Goal: Download file/media

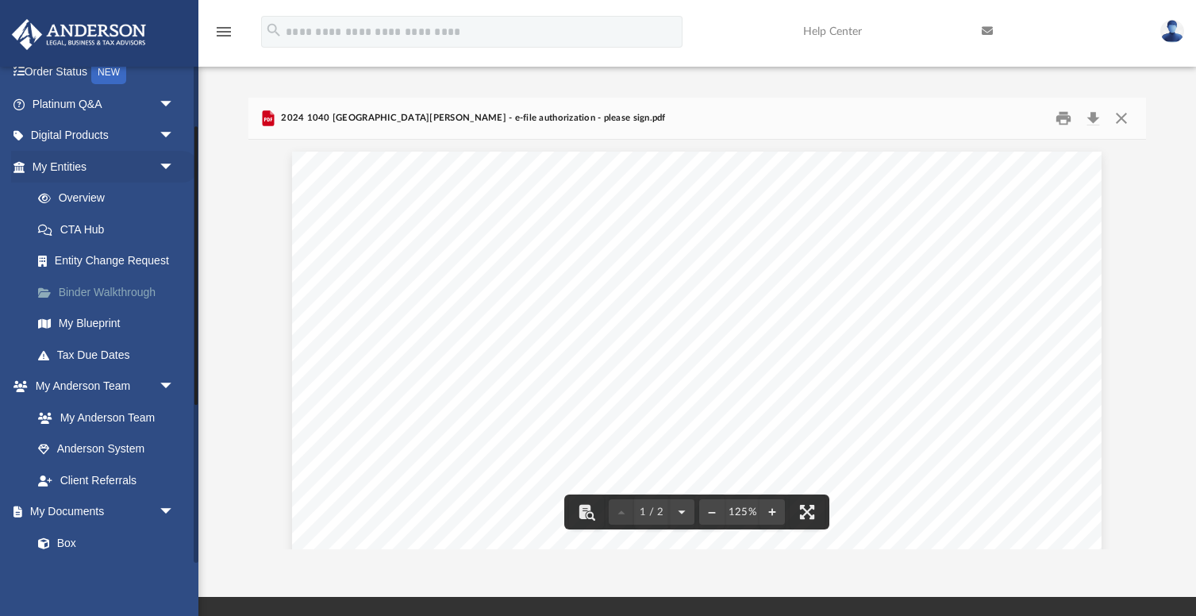
scroll to position [206, 0]
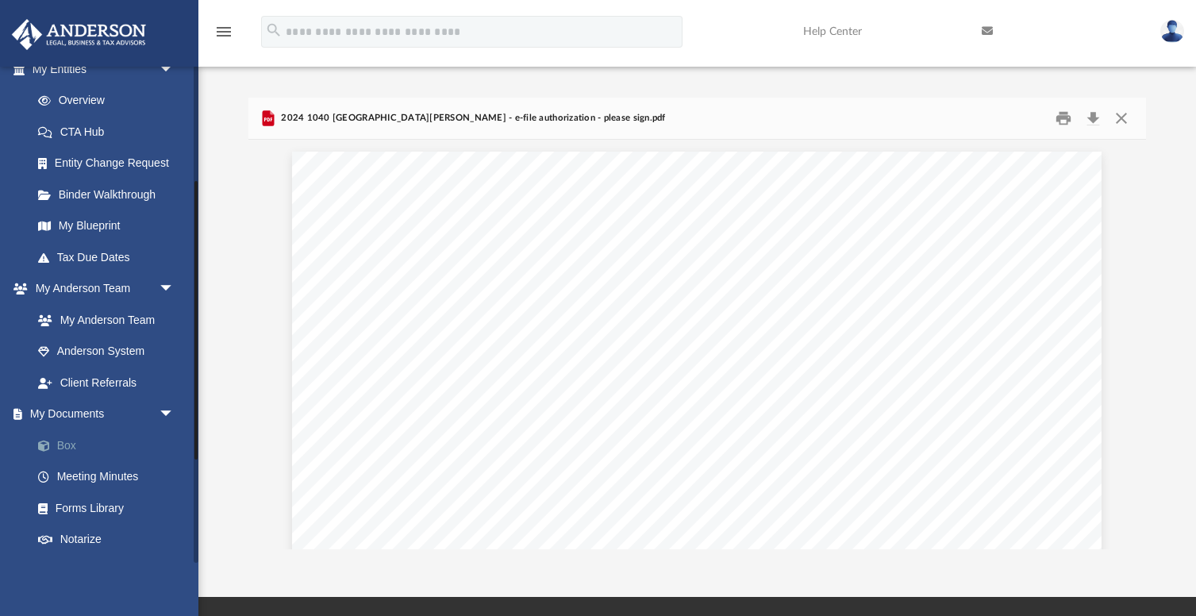
click at [63, 446] on link "Box" at bounding box center [110, 445] width 176 height 32
click at [70, 447] on link "Box" at bounding box center [110, 445] width 176 height 32
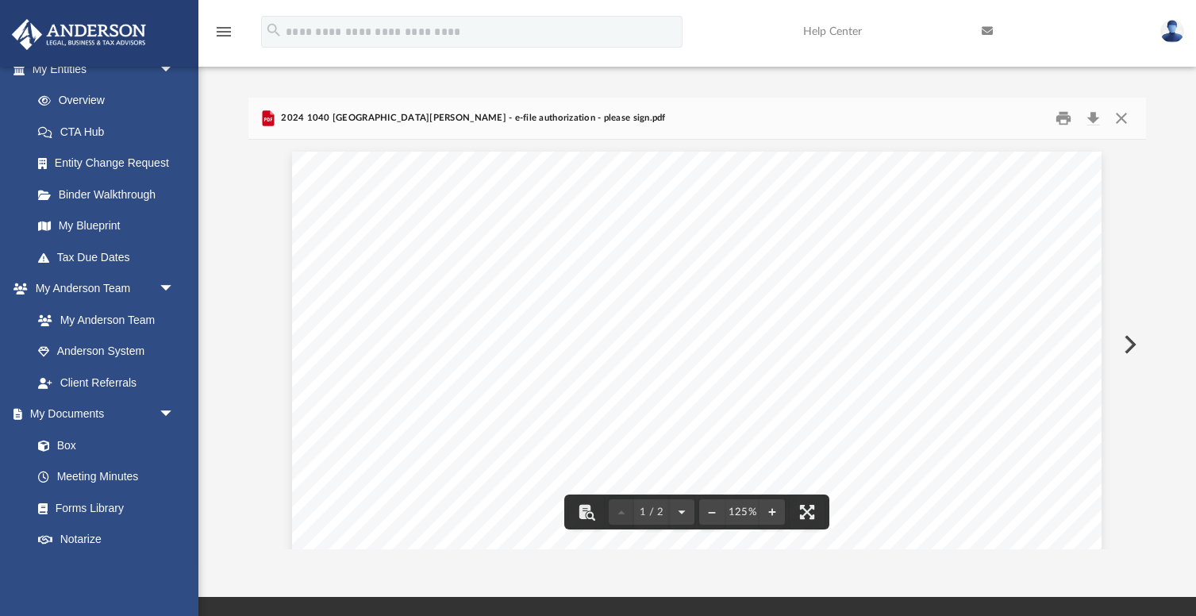
click at [117, 37] on img at bounding box center [79, 34] width 144 height 31
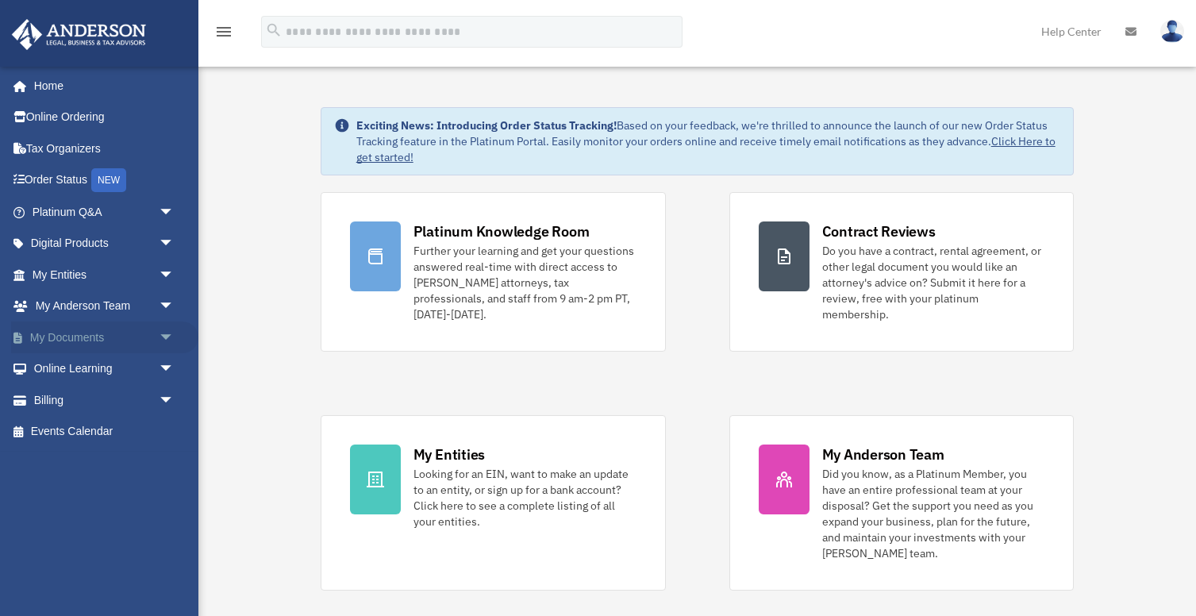
click at [98, 340] on link "My Documents arrow_drop_down" at bounding box center [104, 337] width 187 height 32
click at [173, 337] on span "arrow_drop_down" at bounding box center [175, 337] width 32 height 33
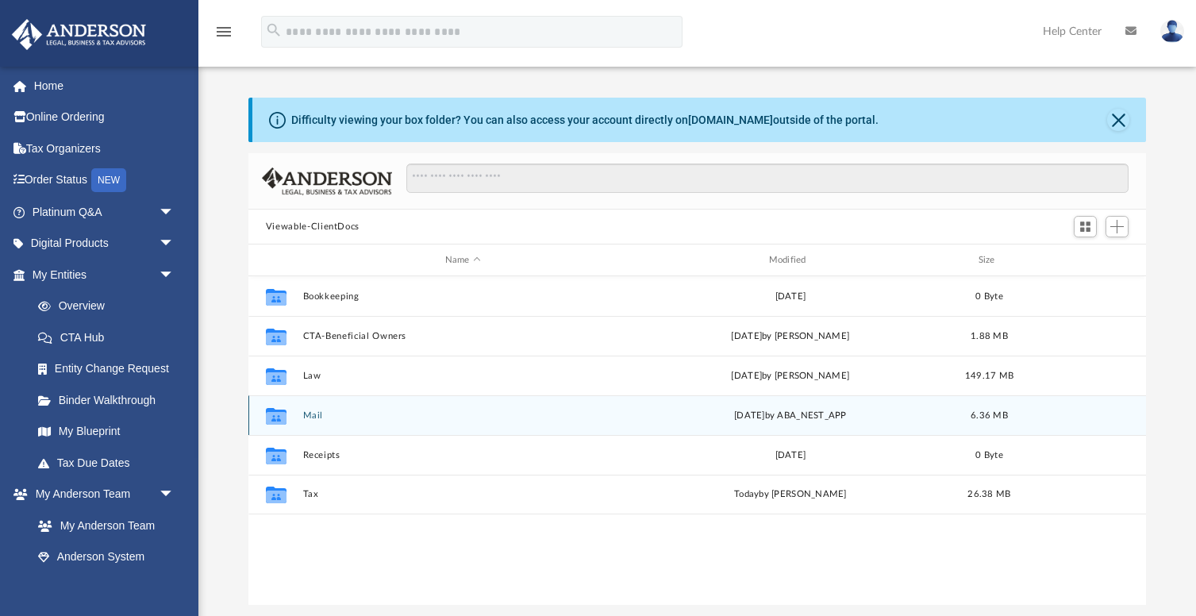
scroll to position [360, 898]
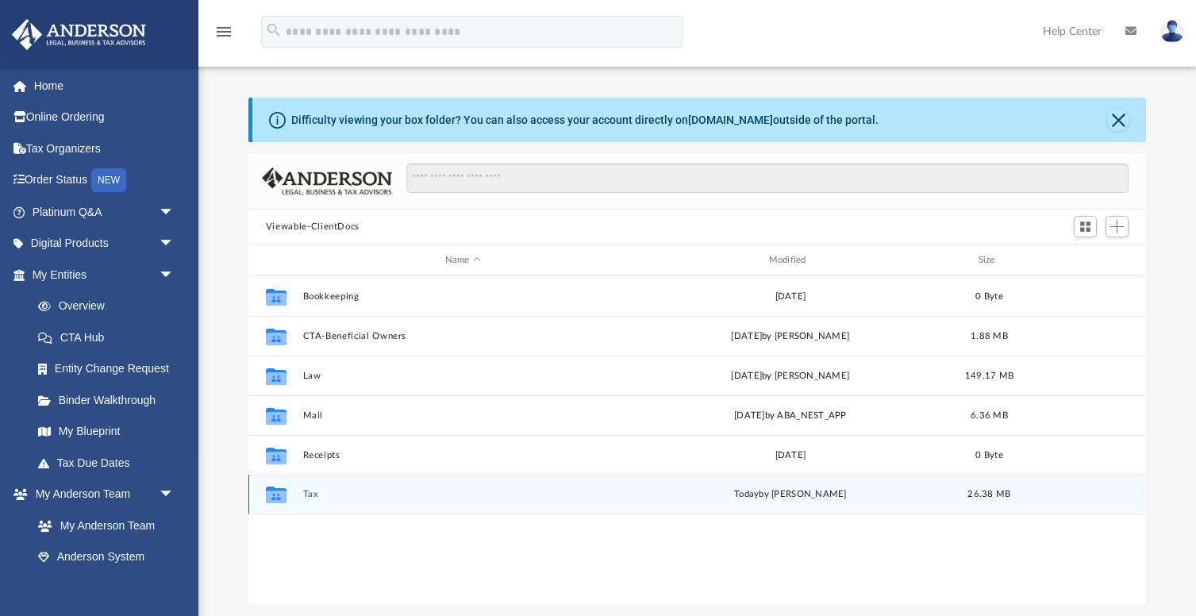
click at [312, 495] on button "Tax" at bounding box center [462, 494] width 321 height 10
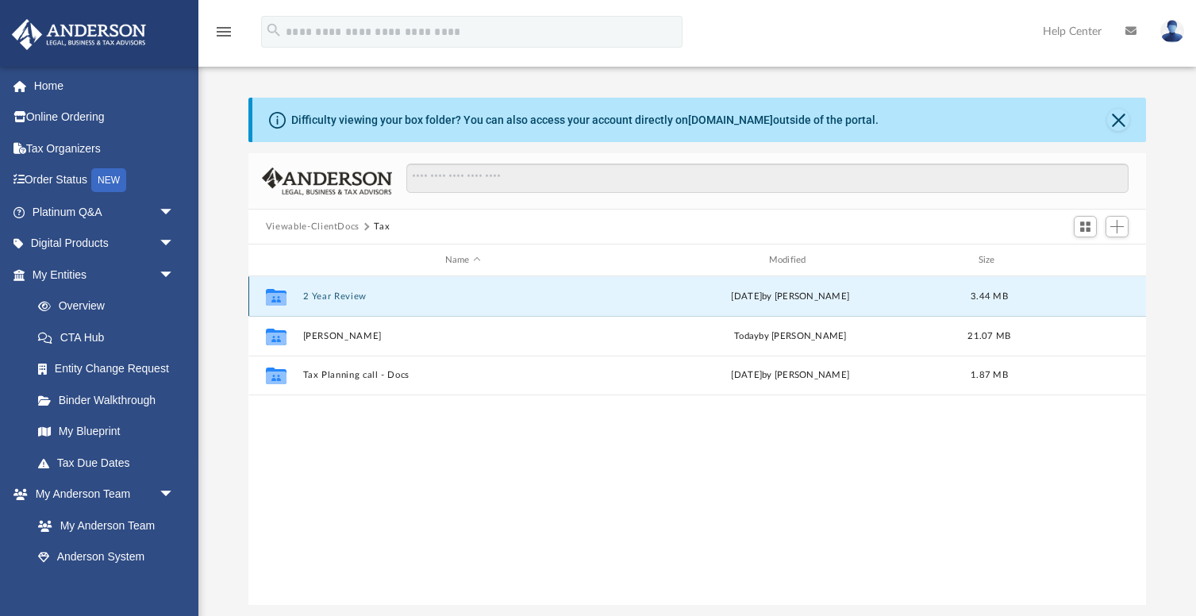
click at [355, 294] on button "2 Year Review" at bounding box center [462, 296] width 321 height 10
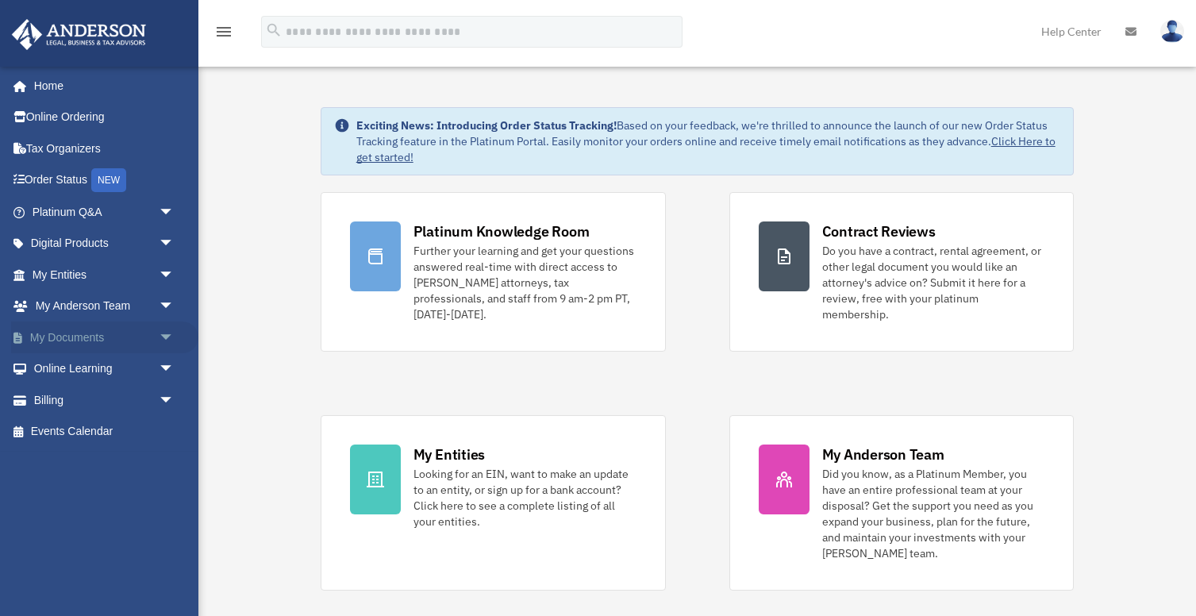
click at [102, 339] on link "My Documents arrow_drop_down" at bounding box center [104, 337] width 187 height 32
click at [167, 333] on span "arrow_drop_down" at bounding box center [175, 337] width 32 height 33
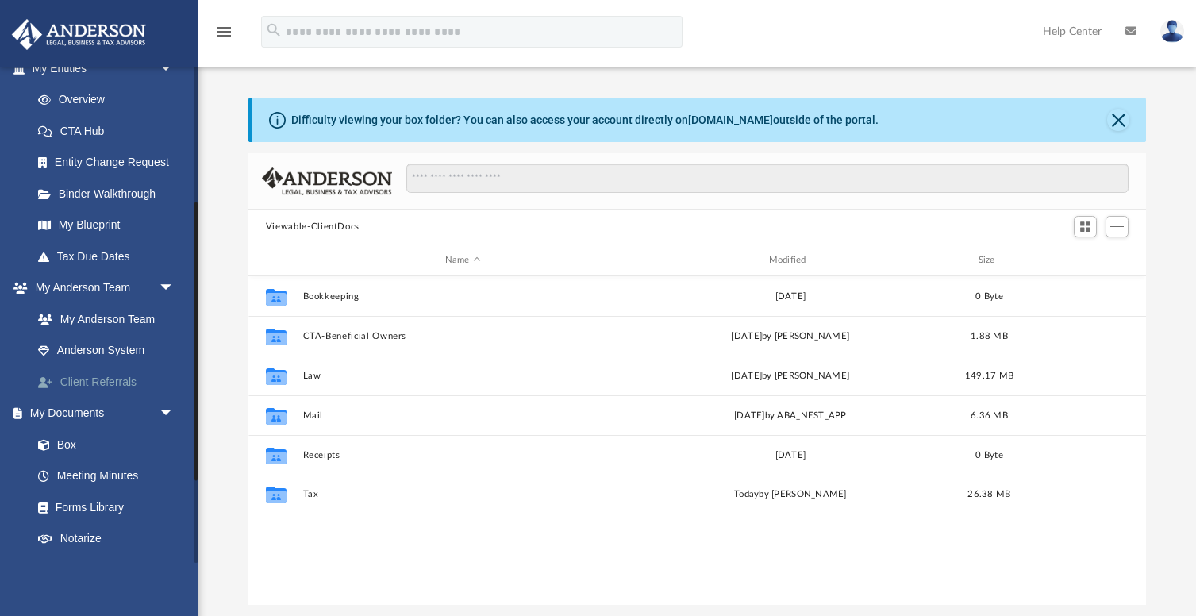
scroll to position [279, 0]
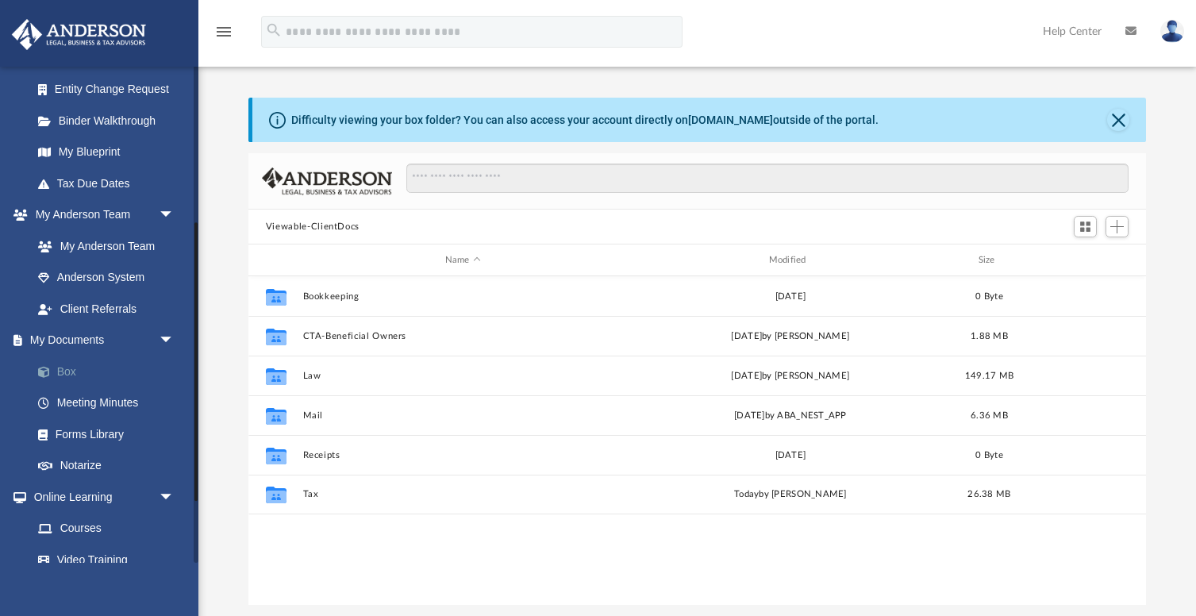
click at [61, 368] on link "Box" at bounding box center [110, 372] width 176 height 32
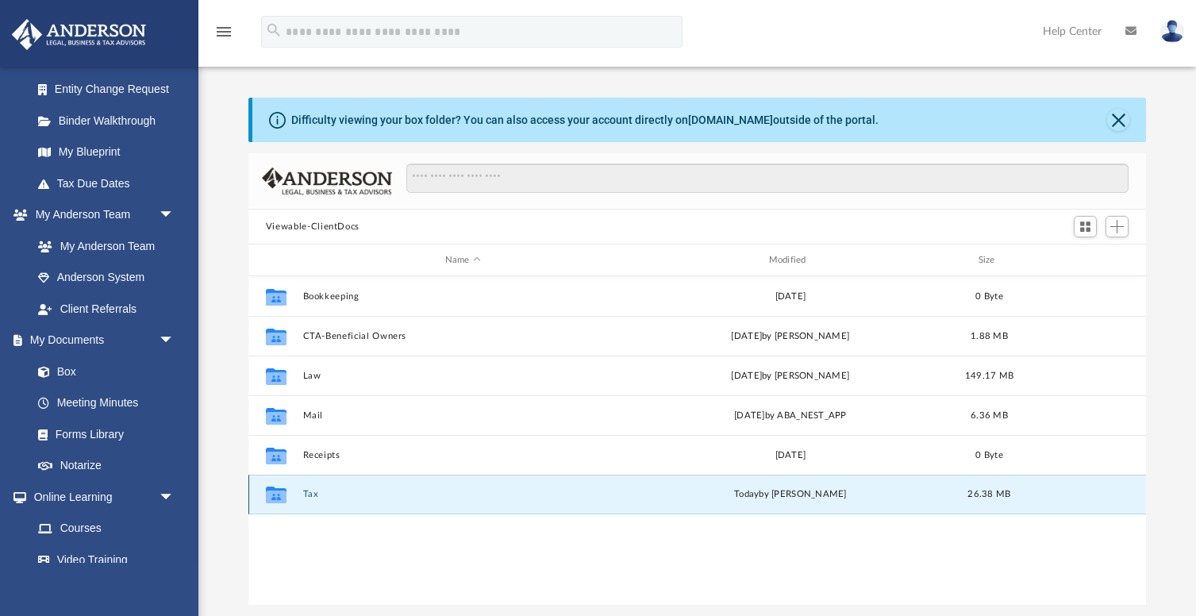
click at [311, 495] on button "Tax" at bounding box center [462, 494] width 321 height 10
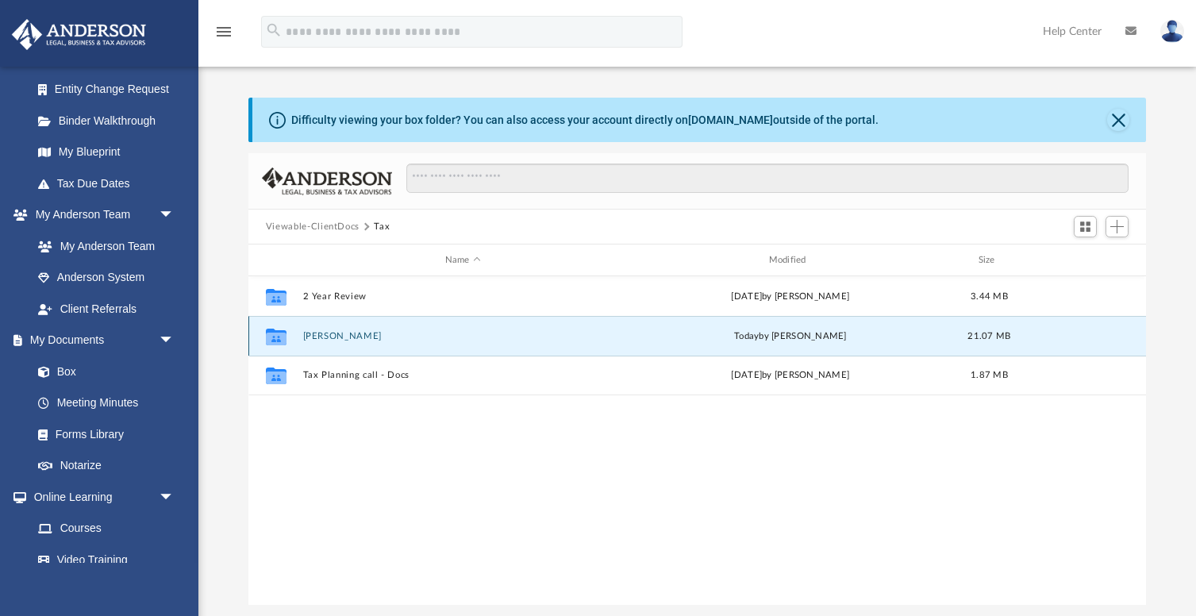
click at [348, 340] on button "[PERSON_NAME]" at bounding box center [462, 336] width 321 height 10
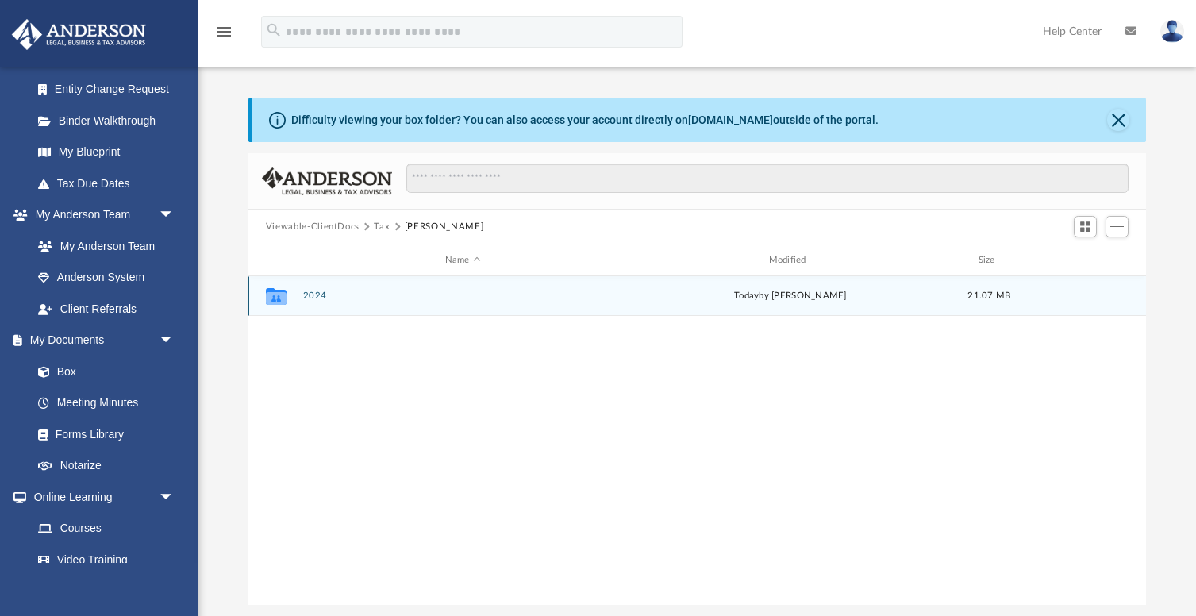
click at [317, 294] on button "2024" at bounding box center [462, 296] width 321 height 10
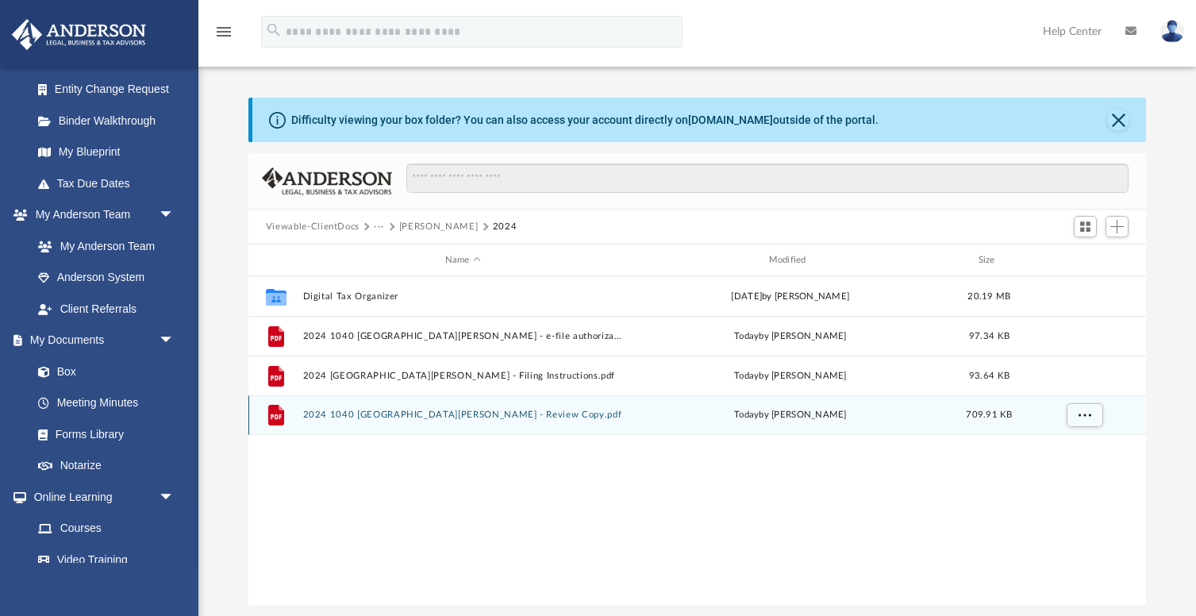
click at [430, 417] on button "2024 1040 [GEOGRAPHIC_DATA][PERSON_NAME] - Review Copy.pdf" at bounding box center [462, 415] width 321 height 10
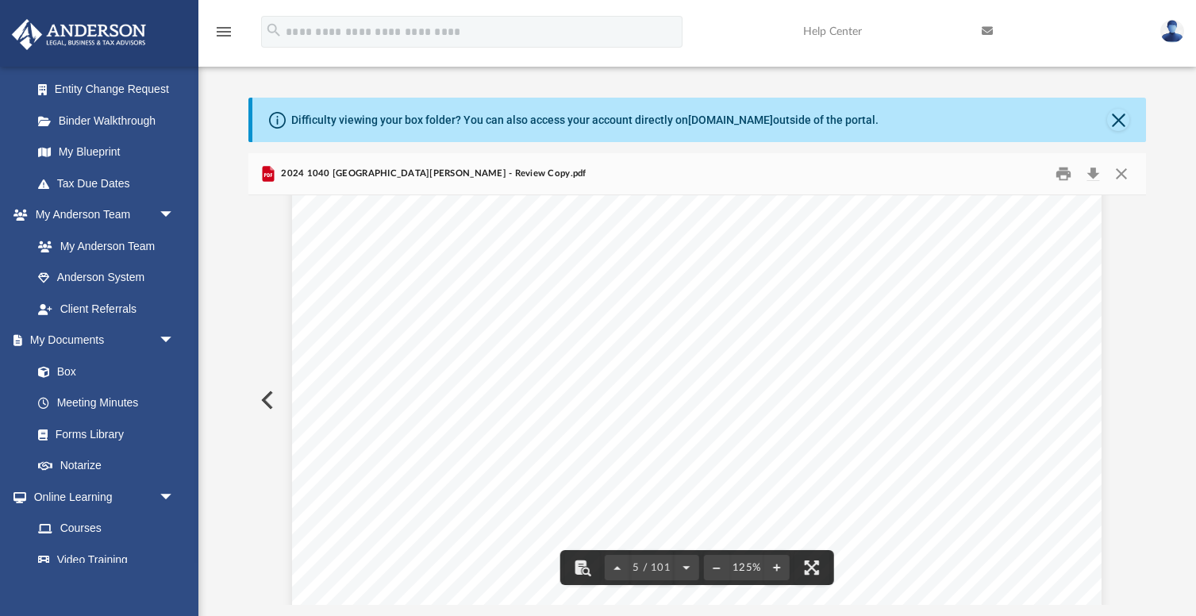
scroll to position [4143, 0]
click at [1121, 172] on button "Close" at bounding box center [1121, 174] width 29 height 25
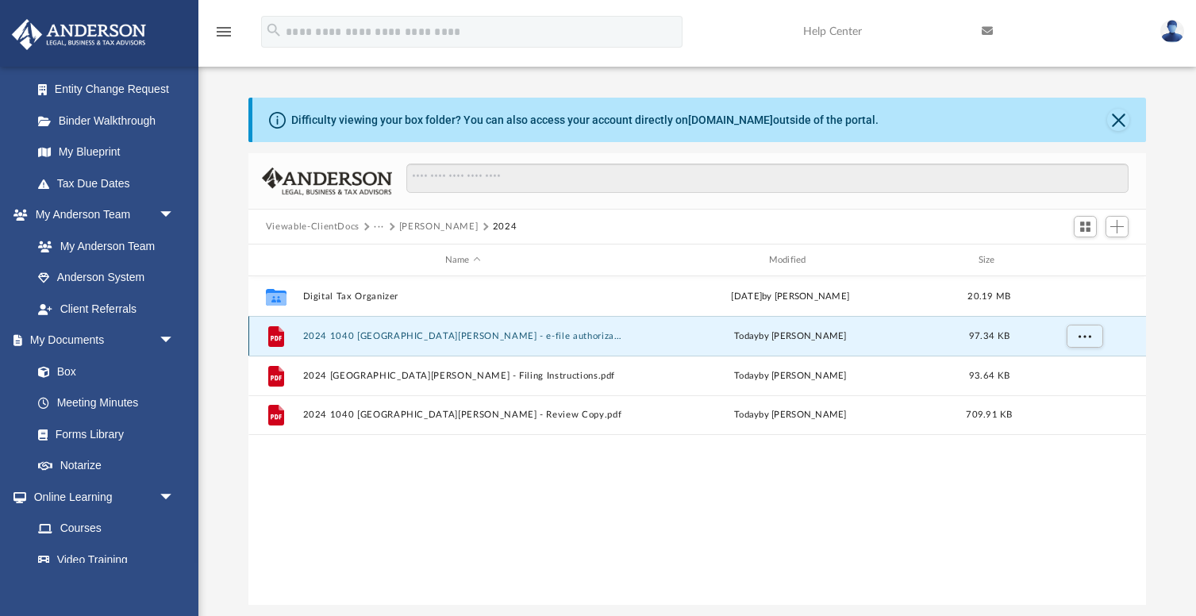
click at [491, 339] on button "2024 1040 [GEOGRAPHIC_DATA][PERSON_NAME] - e-file authorization - please sign.p…" at bounding box center [462, 336] width 321 height 10
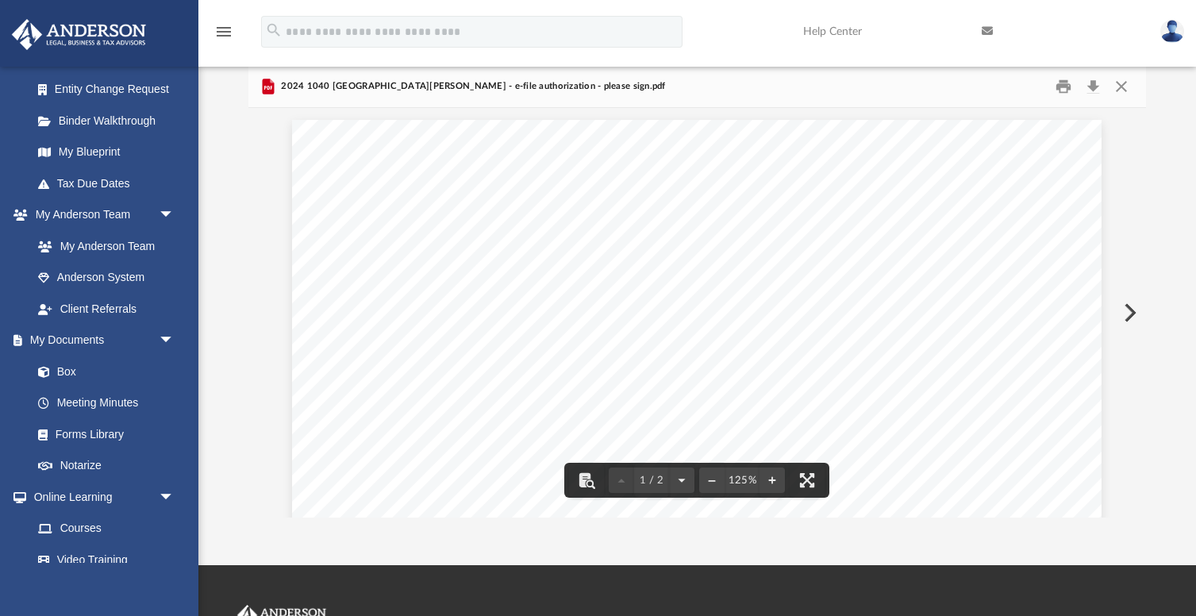
scroll to position [0, 0]
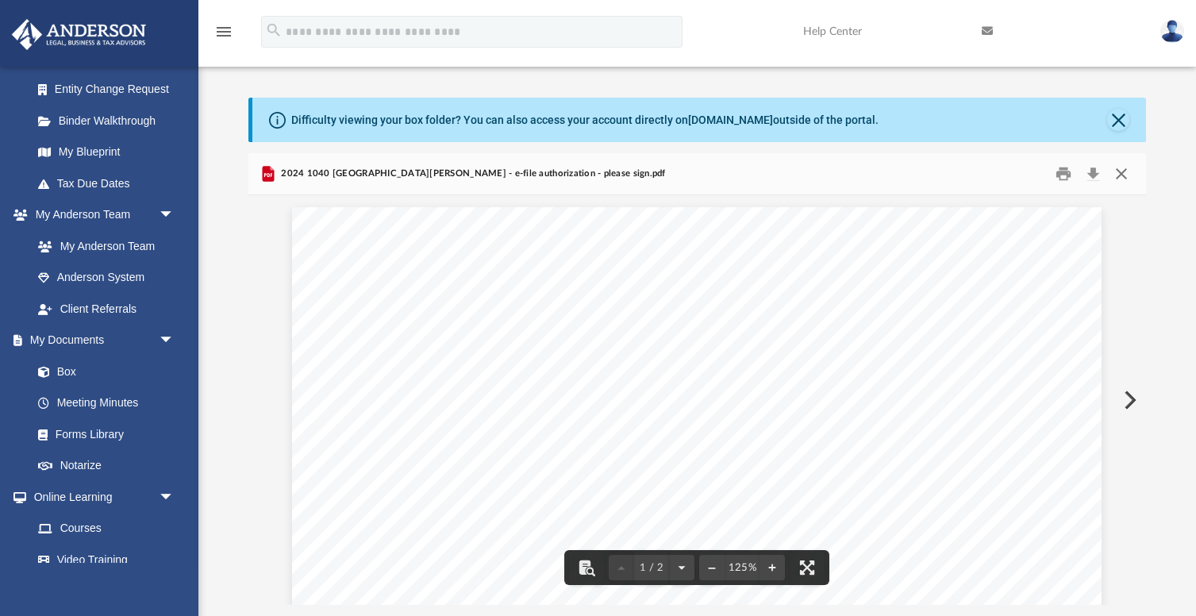
click at [1118, 177] on button "Close" at bounding box center [1121, 174] width 29 height 25
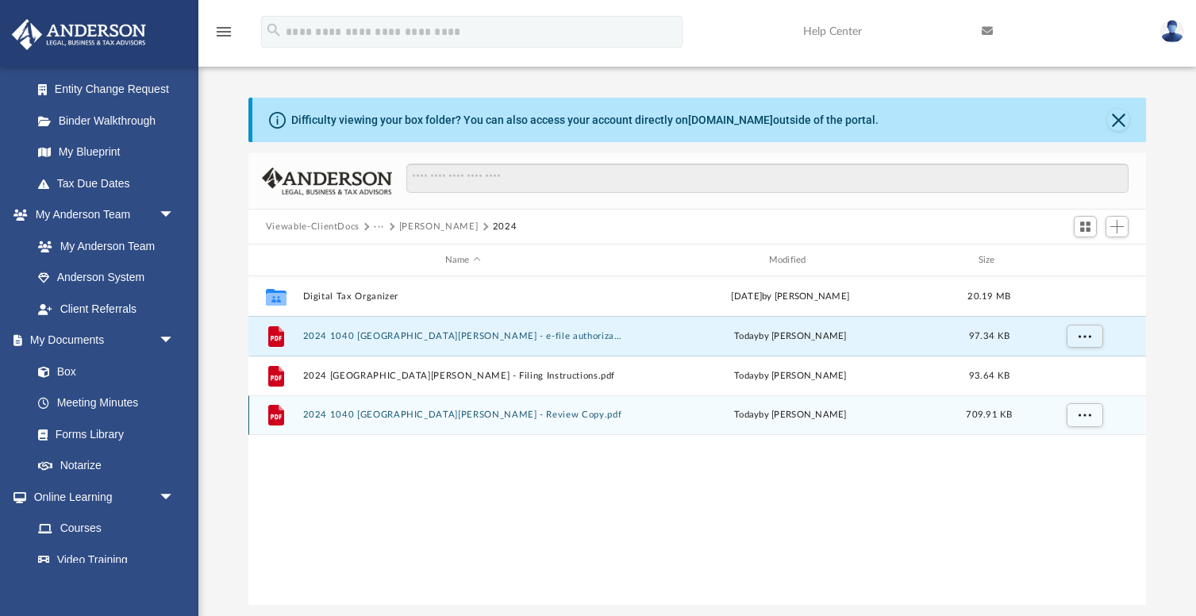
click at [459, 418] on button "2024 1040 [GEOGRAPHIC_DATA][PERSON_NAME] - Review Copy.pdf" at bounding box center [462, 415] width 321 height 10
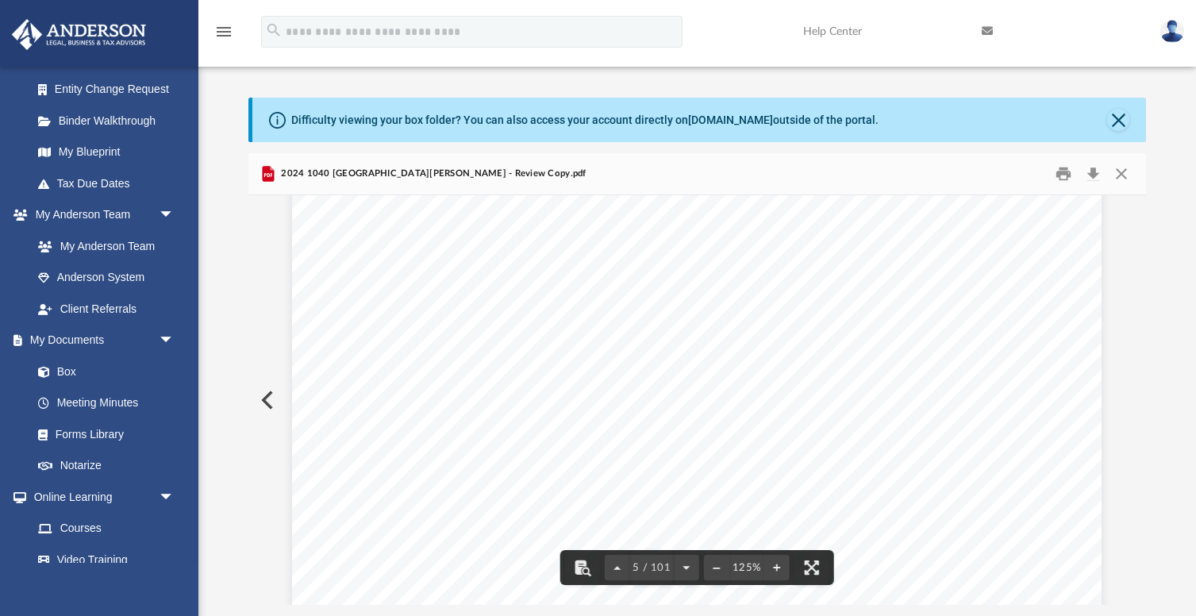
scroll to position [4370, 0]
drag, startPoint x: 662, startPoint y: 401, endPoint x: 362, endPoint y: 402, distance: 300.1
click at [362, 402] on div "426301 [DATE] Tax Year Tax Year [DATE] Increase (Decrease) Description 2023 Nam…" at bounding box center [697, 410] width 810 height 1048
drag, startPoint x: 782, startPoint y: 406, endPoint x: 667, endPoint y: 405, distance: 115.1
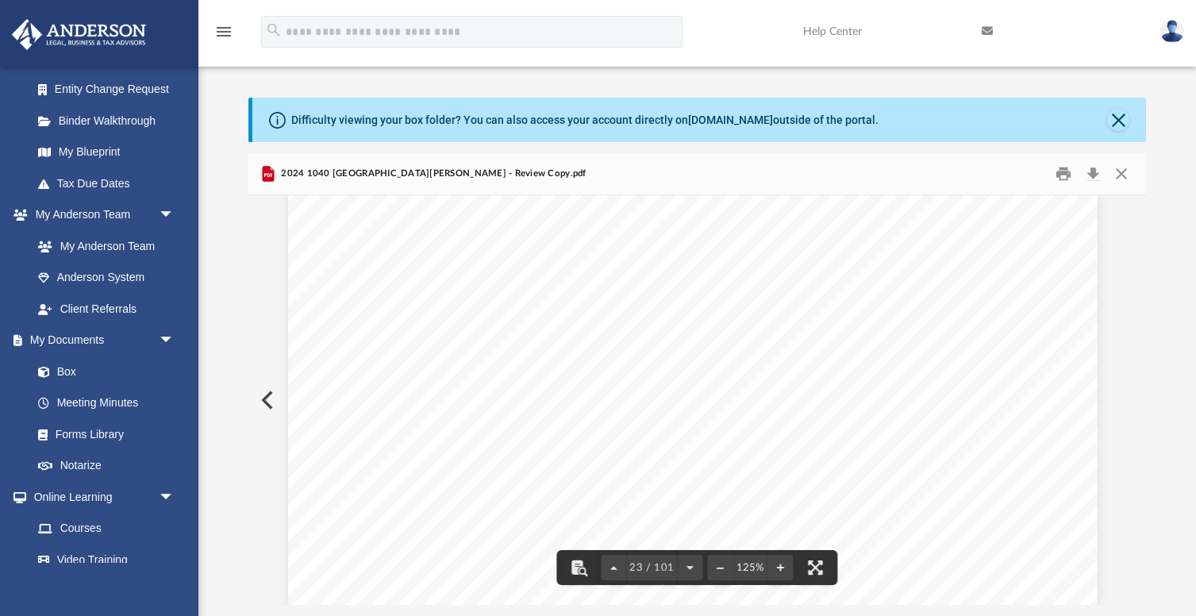
click at [667, 405] on div "Department of the Treasury Internal Revenue Service Attachment Sequence No. 421…" at bounding box center [693, 254] width 810 height 1048
click at [415, 416] on div "Department of the Treasury Internal Revenue Service Attachment Sequence No. 421…" at bounding box center [693, 254] width 810 height 1048
drag, startPoint x: 765, startPoint y: 297, endPoint x: 773, endPoint y: 296, distance: 8.0
click at [773, 296] on span "REVIEW" at bounding box center [685, 339] width 279 height 333
drag, startPoint x: 337, startPoint y: 293, endPoint x: 806, endPoint y: 287, distance: 470.0
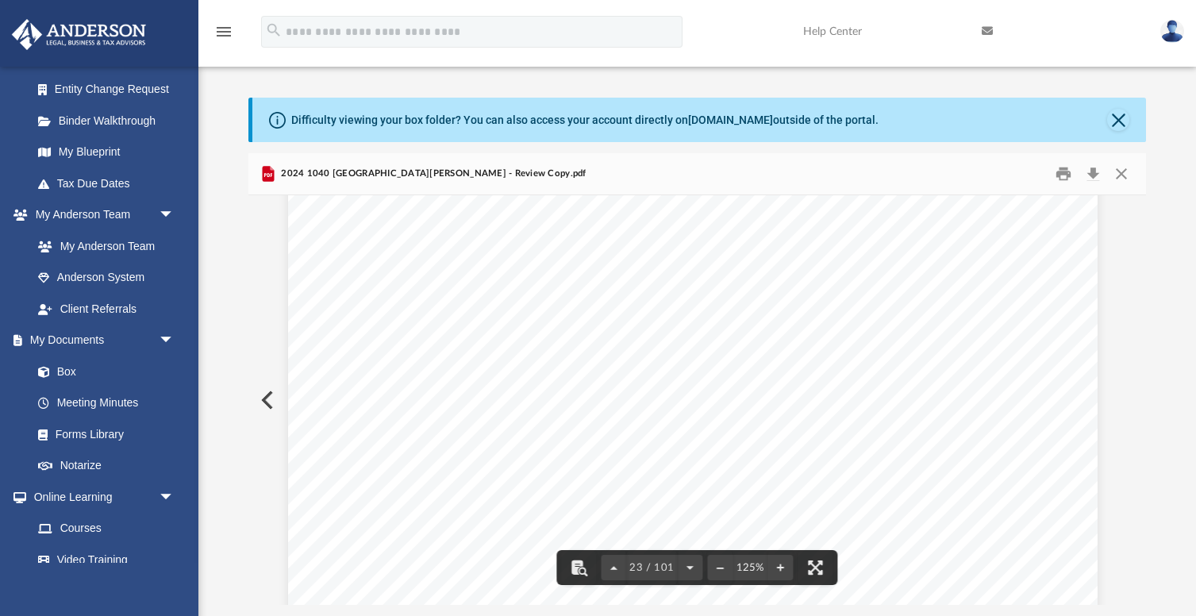
click at [806, 287] on div "Department of the Treasury Internal Revenue Service Attachment Sequence No. 421…" at bounding box center [693, 254] width 810 height 1048
click at [467, 312] on span "professional" at bounding box center [469, 315] width 57 height 10
drag, startPoint x: 357, startPoint y: 316, endPoint x: 430, endPoint y: 313, distance: 73.1
click at [430, 313] on div "Department of the Treasury Internal Revenue Service Attachment Sequence No. 421…" at bounding box center [693, 254] width 810 height 1048
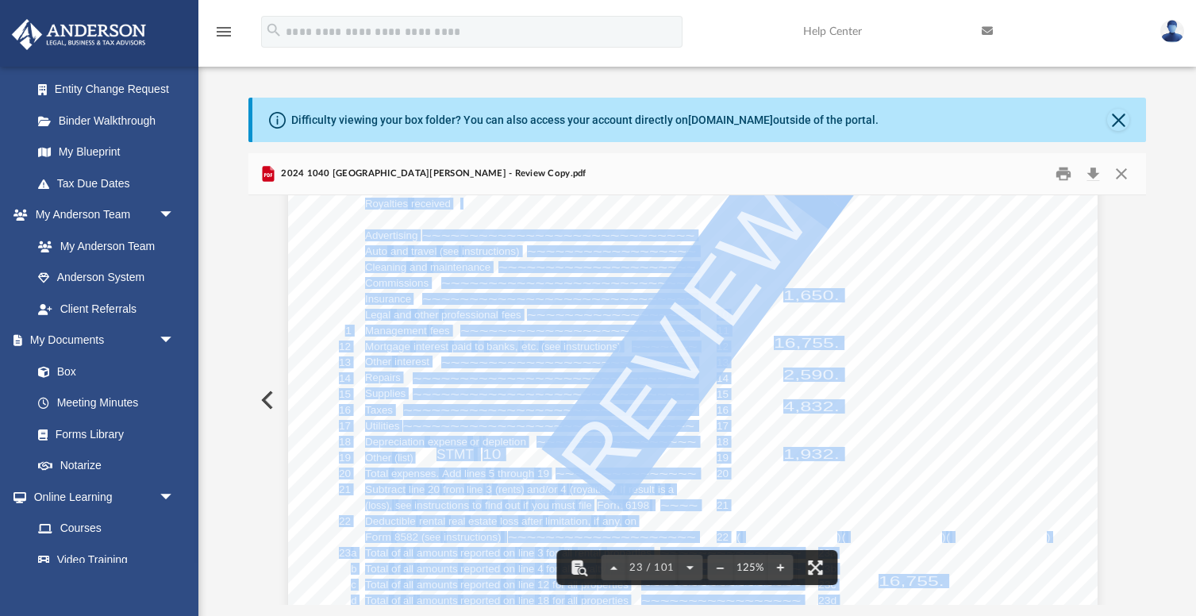
drag, startPoint x: 344, startPoint y: 327, endPoint x: 784, endPoint y: 324, distance: 440.6
click at [784, 324] on div "Department of the Treasury Internal Revenue Service Attachment Sequence No. 421…" at bounding box center [693, 254] width 810 height 1048
click at [565, 339] on div "Department of the Treasury Internal Revenue Service Attachment Sequence No. 421…" at bounding box center [693, 254] width 810 height 1048
click at [326, 313] on div "Department of the Treasury Internal Revenue Service Attachment Sequence No. 421…" at bounding box center [693, 254] width 810 height 1048
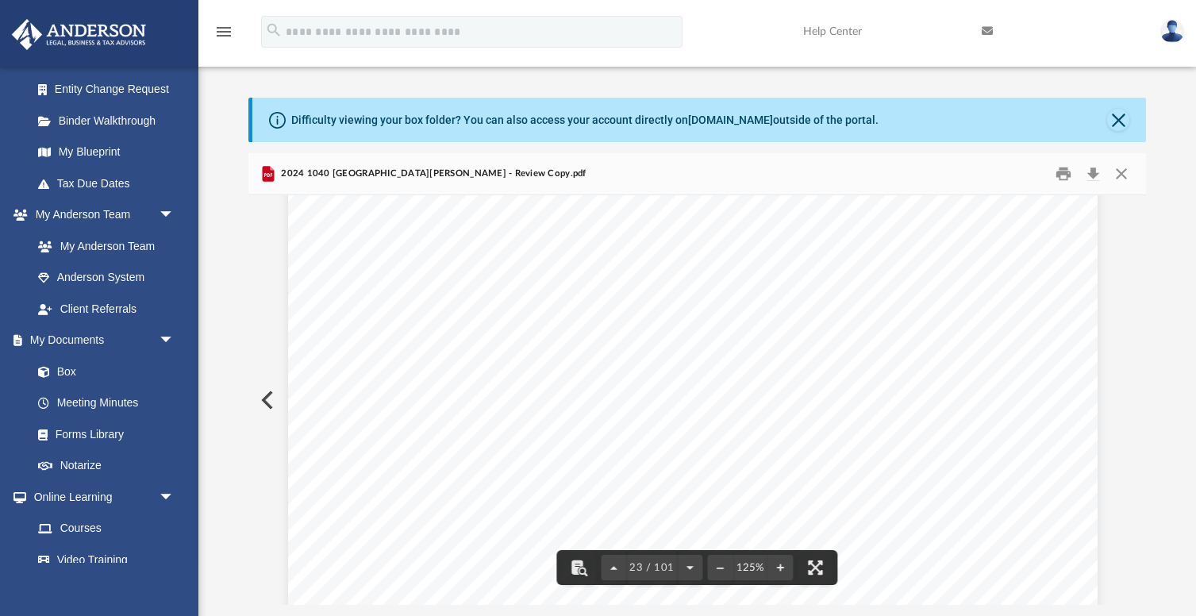
click at [622, 184] on div "2024 1040 [GEOGRAPHIC_DATA][PERSON_NAME] - Review Copy.pdf" at bounding box center [697, 174] width 898 height 42
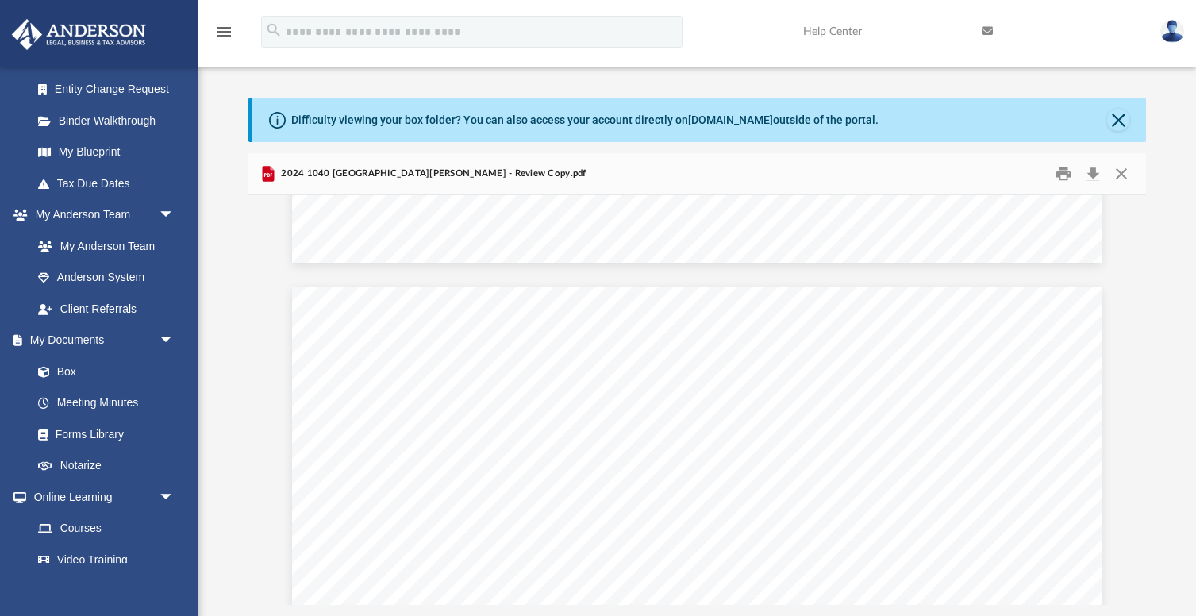
scroll to position [45630, 0]
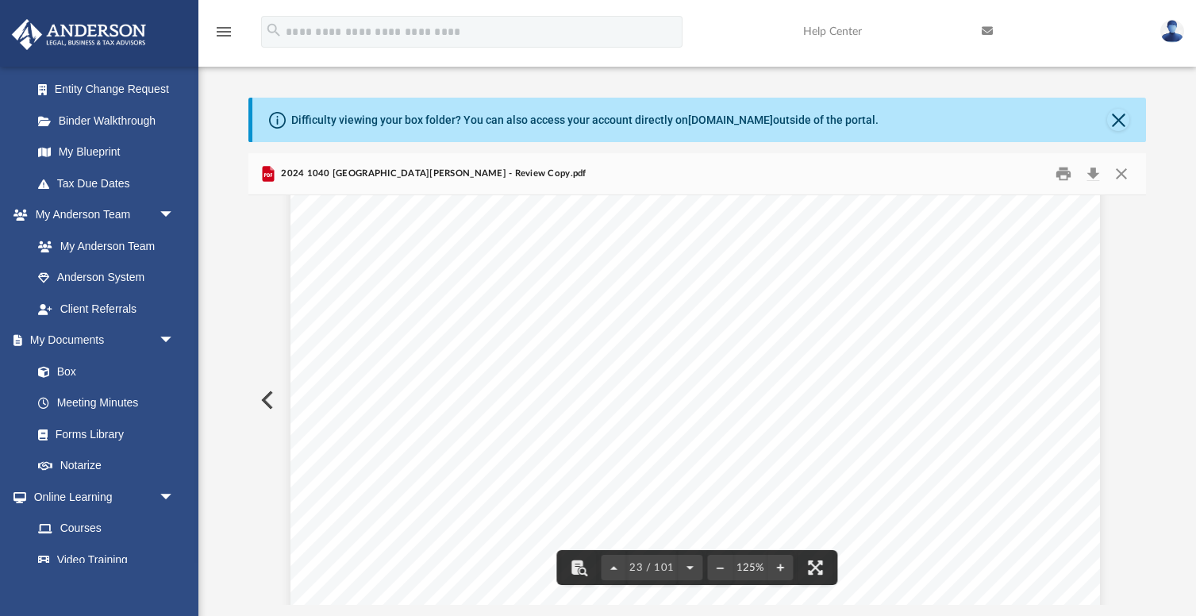
click at [474, 471] on span "~~~~~~~~~~~~~~~~~~~~~~~~~~~~~~~" at bounding box center [551, 476] width 291 height 10
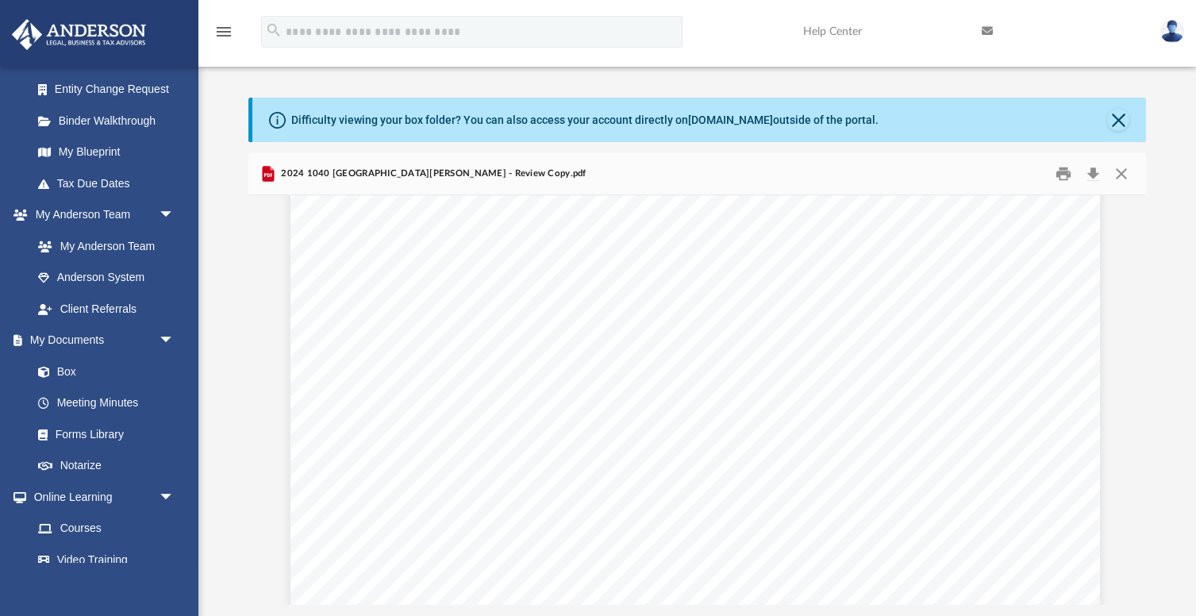
click at [474, 471] on span "~~~~~~~~~~~~~~~~~~~~~~~~~~~~~~~" at bounding box center [551, 476] width 291 height 10
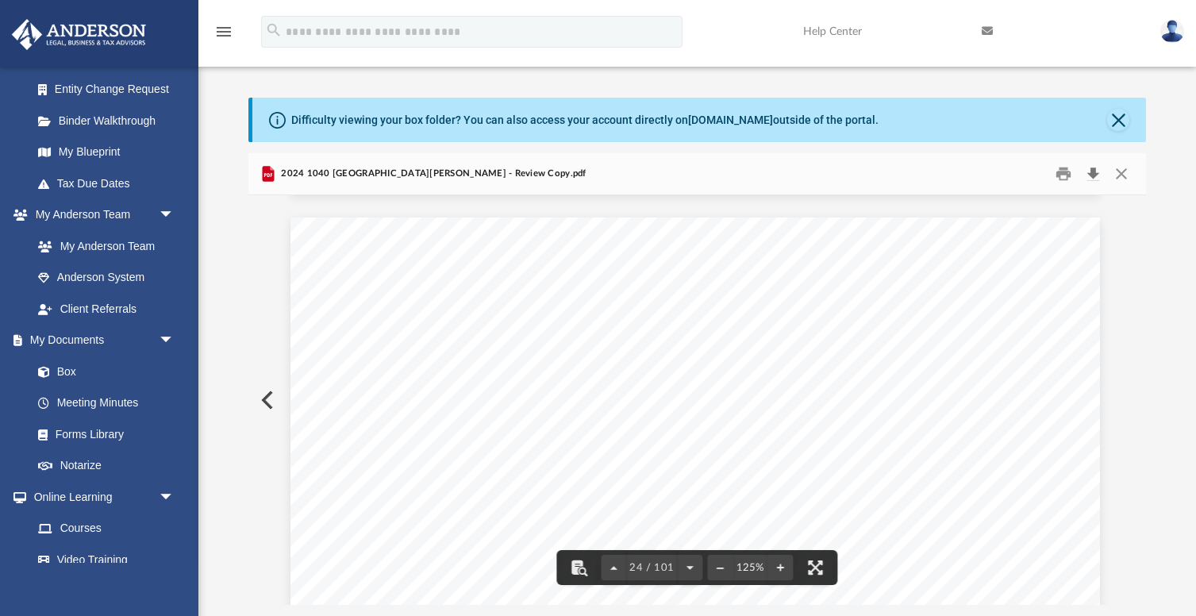
click at [1092, 175] on button "Download" at bounding box center [1093, 174] width 29 height 25
